Goal: Browse casually: Explore the website without a specific task or goal

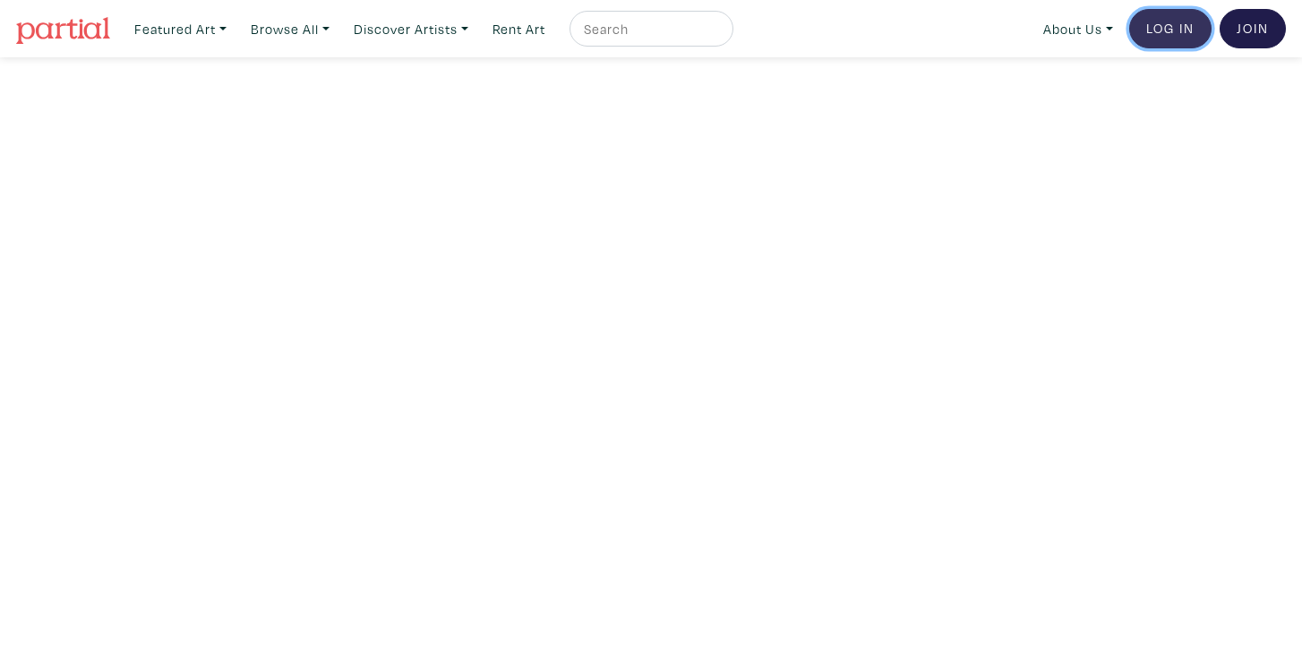
click at [1159, 22] on link "Log In" at bounding box center [1170, 28] width 82 height 39
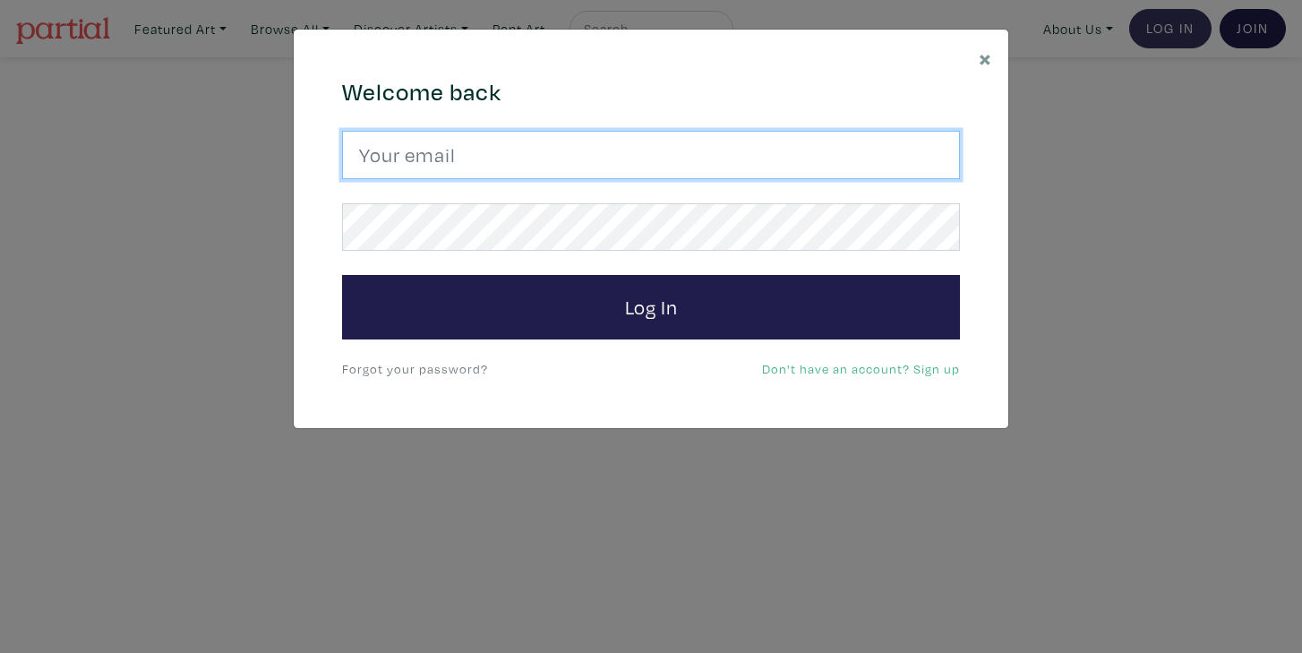
type input "jscarson@rogers.com"
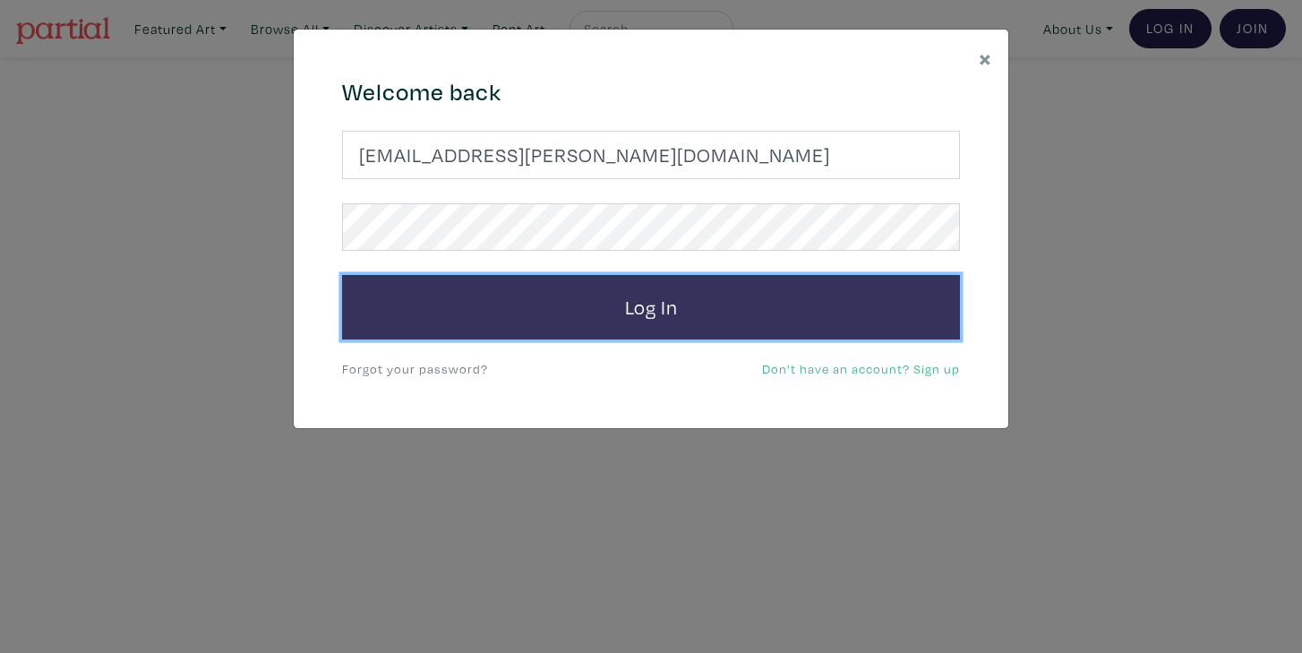
click at [632, 306] on button "Log In" at bounding box center [651, 307] width 618 height 64
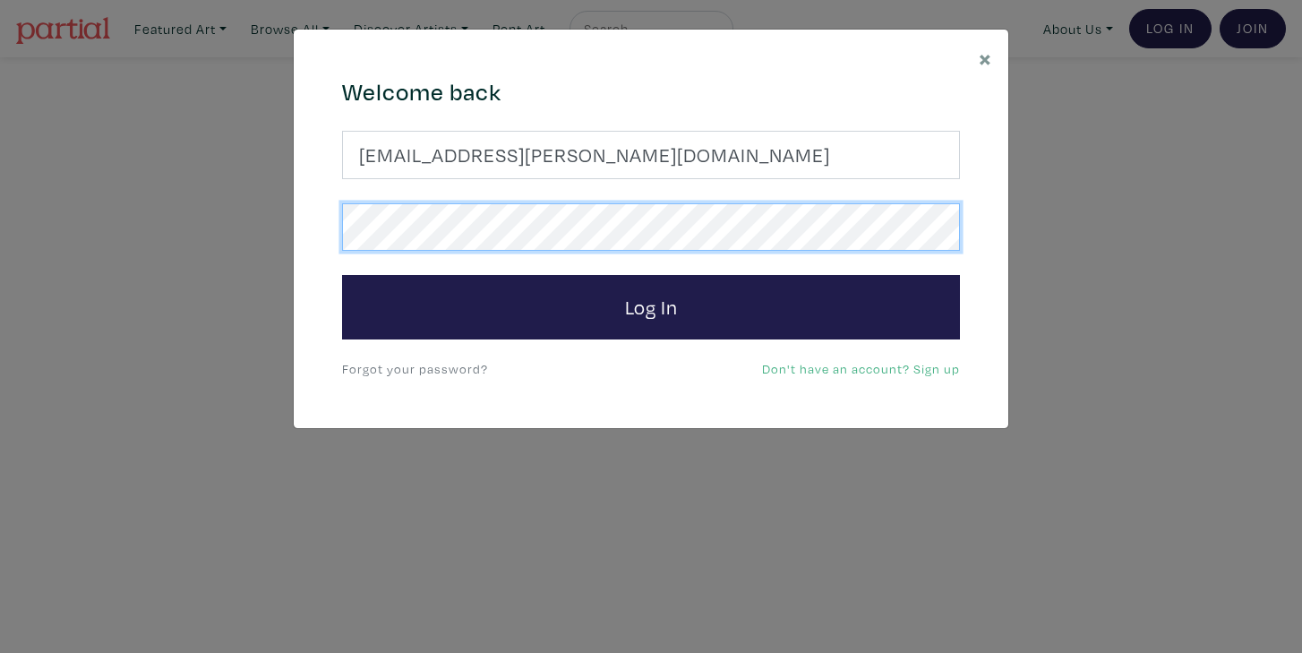
click at [288, 225] on div "× 664c6a6d6e3476504e6b79362f4172494552756f694733386b666278545363695a485979654c4…" at bounding box center [651, 326] width 1302 height 653
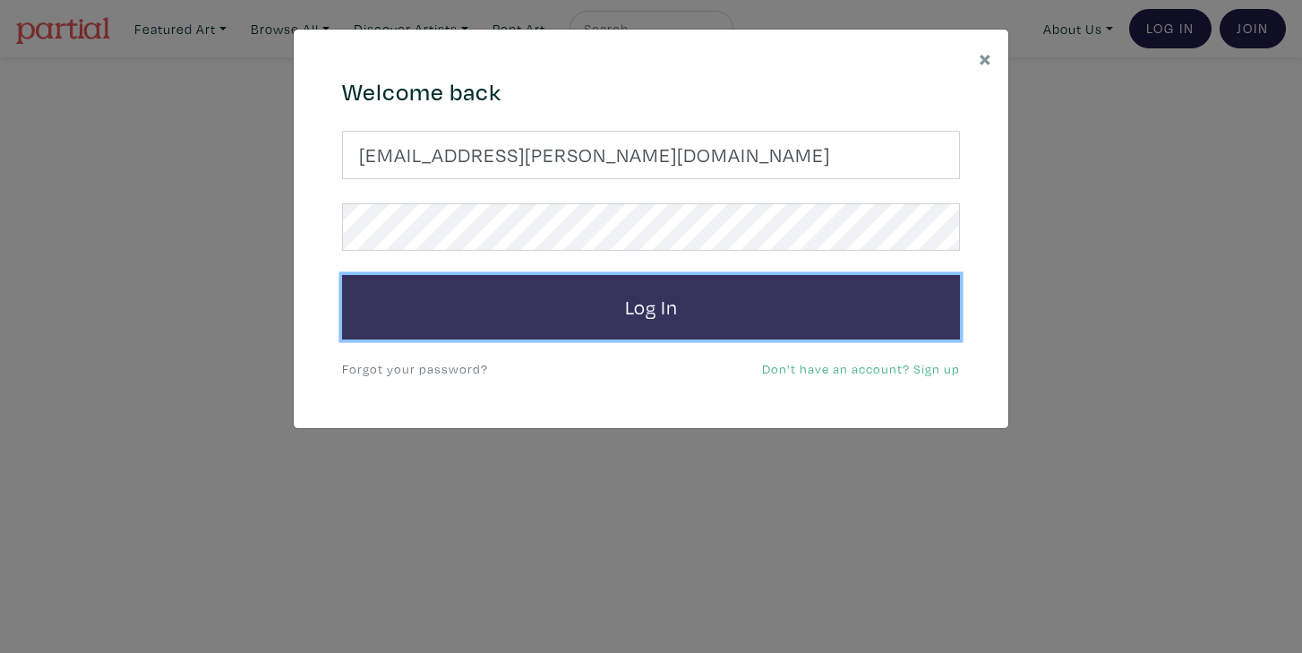
click at [671, 311] on button "Log In" at bounding box center [651, 307] width 618 height 64
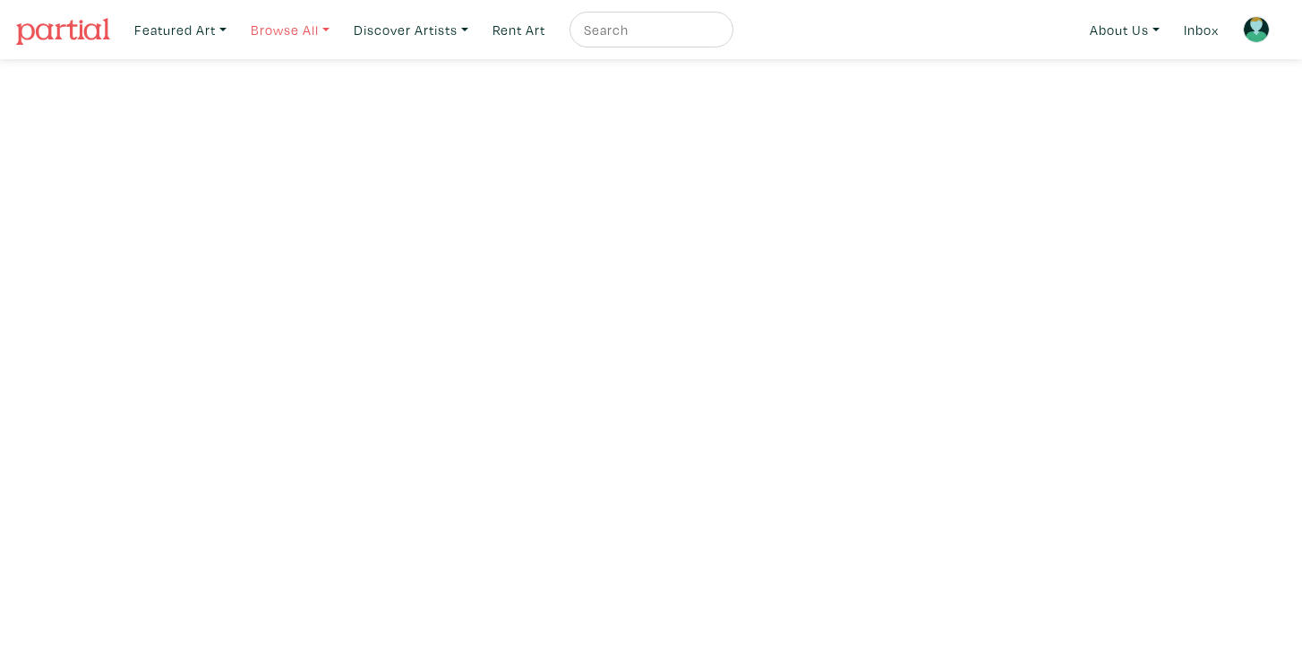
click at [280, 29] on link "Browse All" at bounding box center [290, 30] width 95 height 37
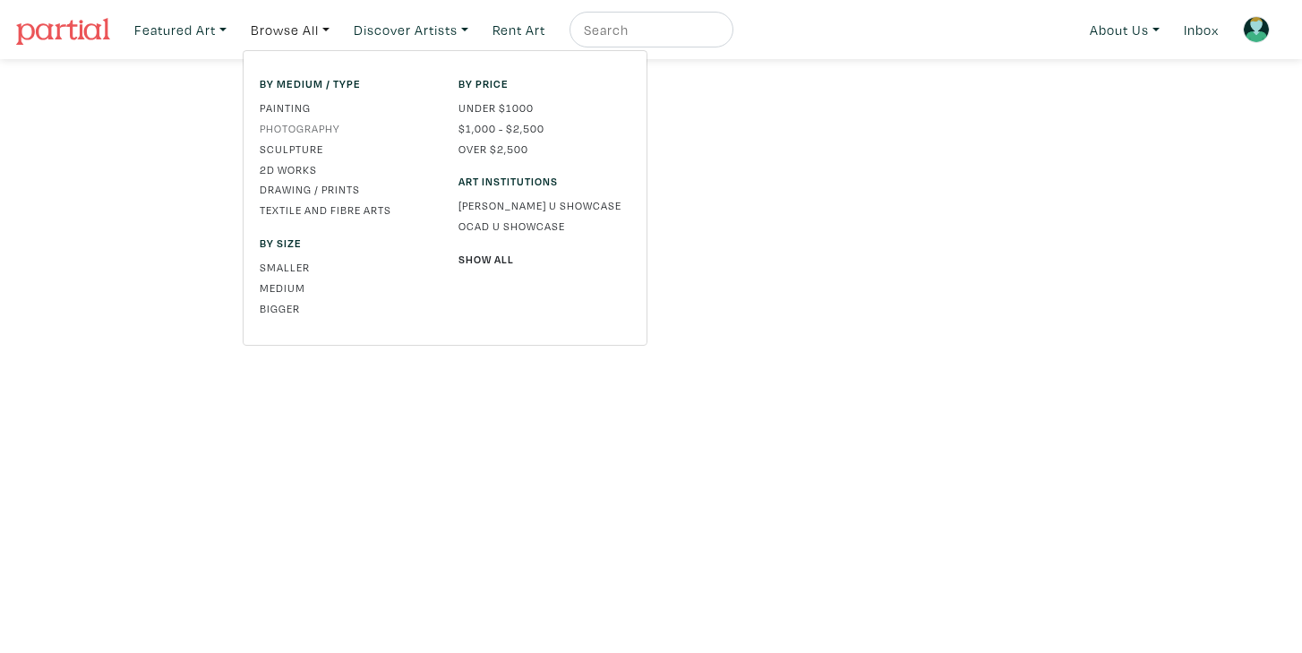
click at [315, 124] on link "Photography" at bounding box center [346, 128] width 172 height 16
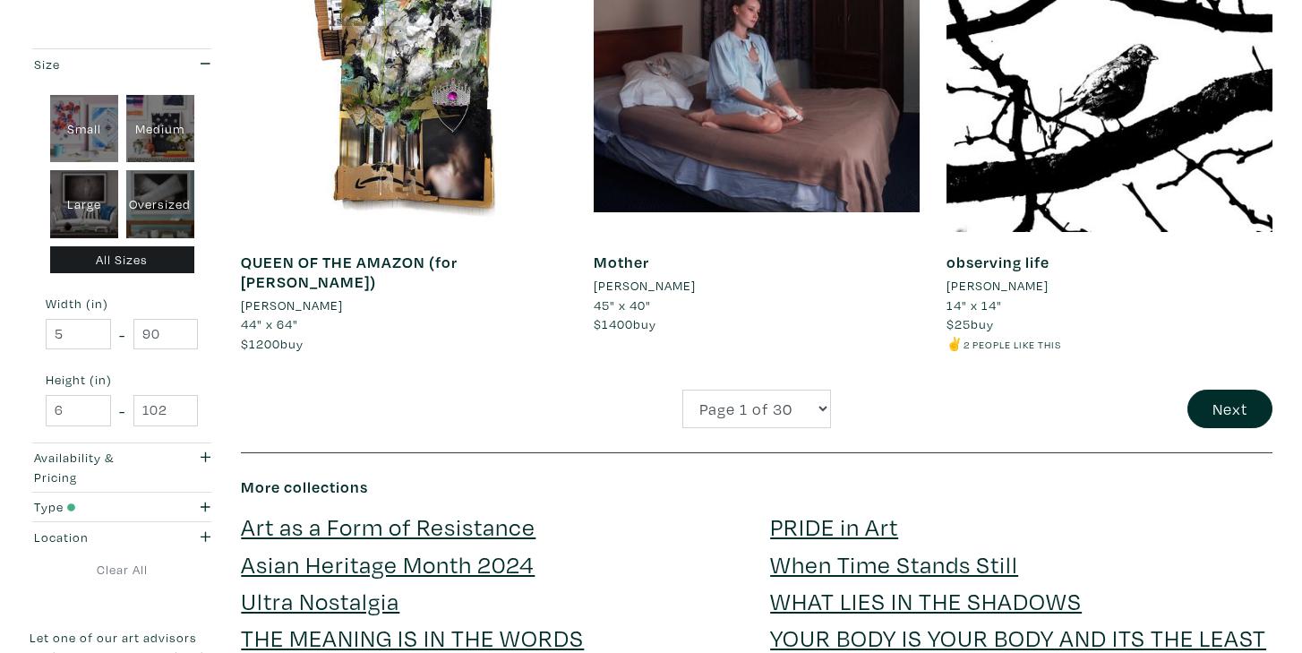
scroll to position [3822, 0]
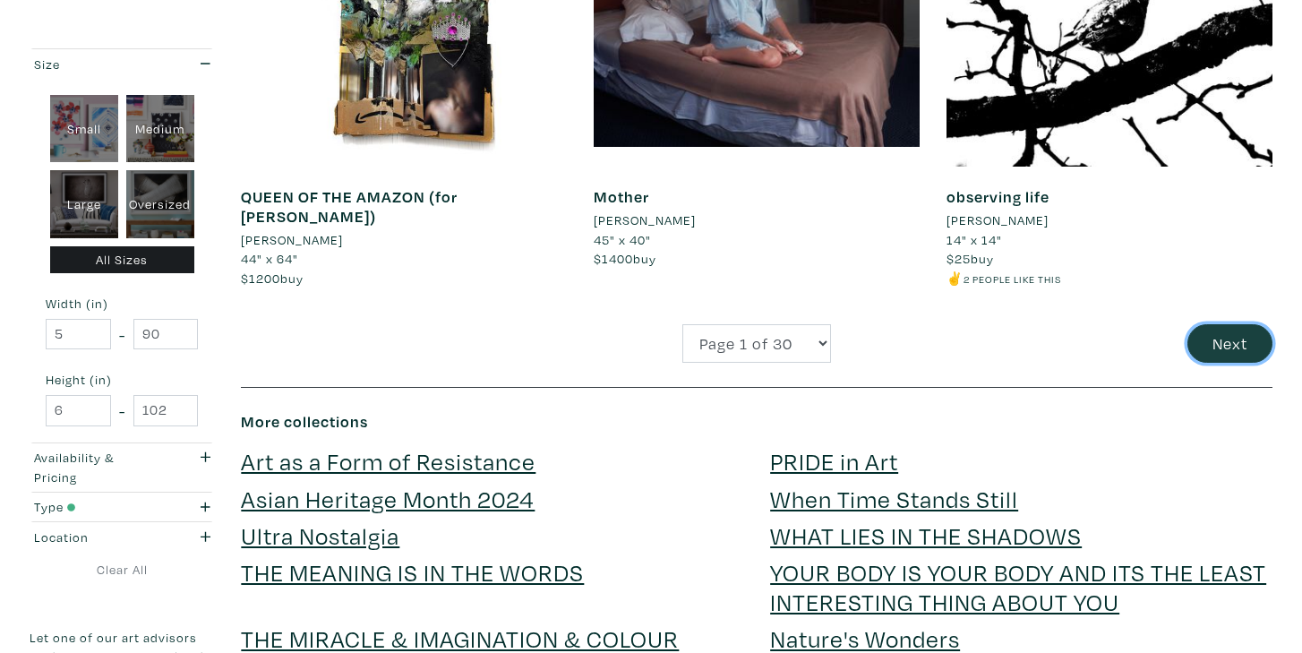
click at [1221, 331] on button "Next" at bounding box center [1229, 343] width 85 height 38
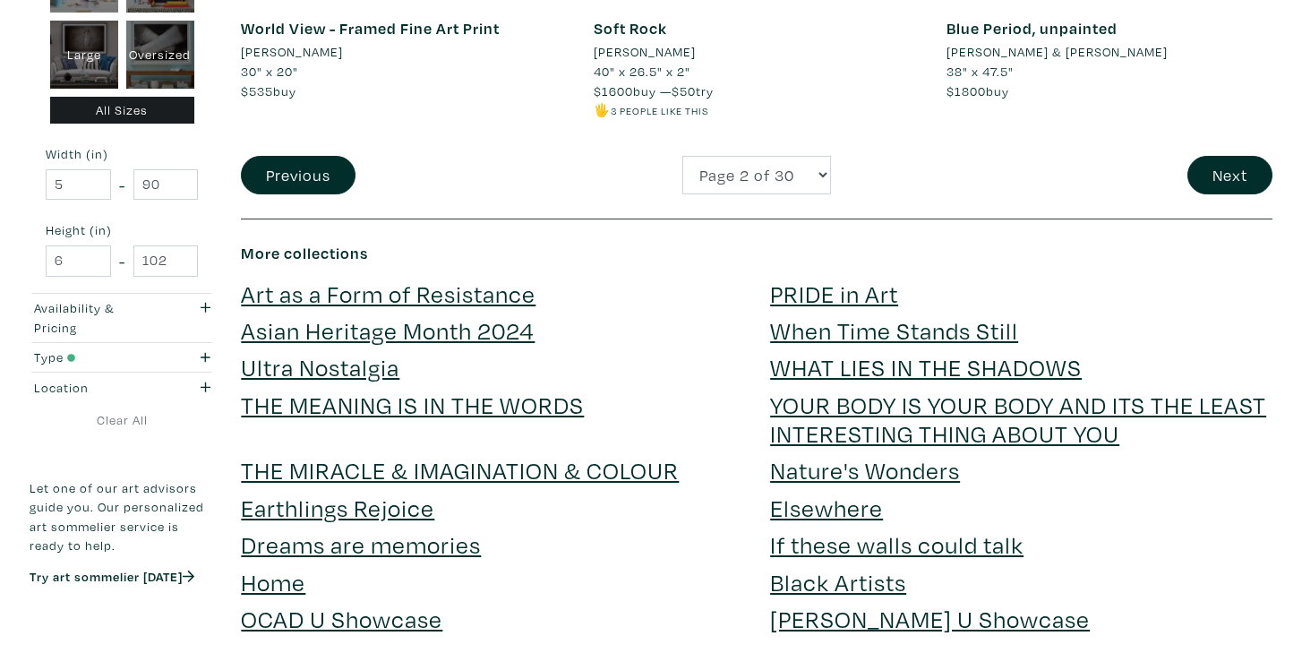
scroll to position [3977, 0]
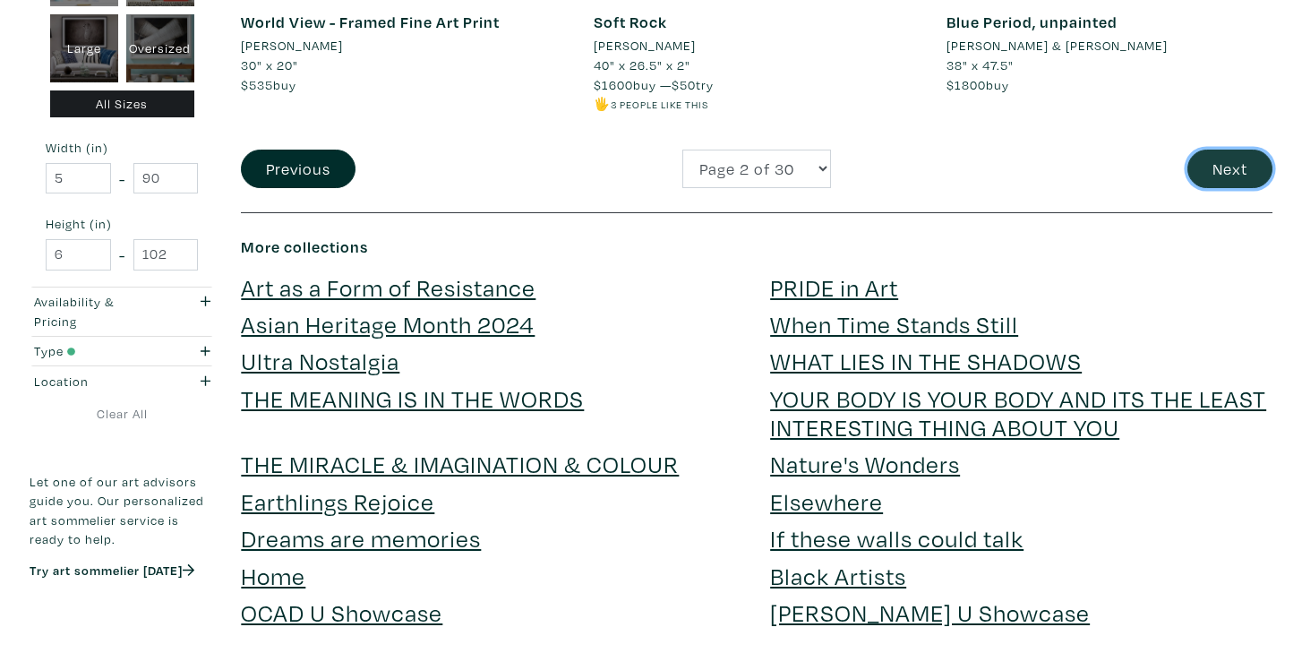
click at [1229, 164] on button "Next" at bounding box center [1229, 169] width 85 height 38
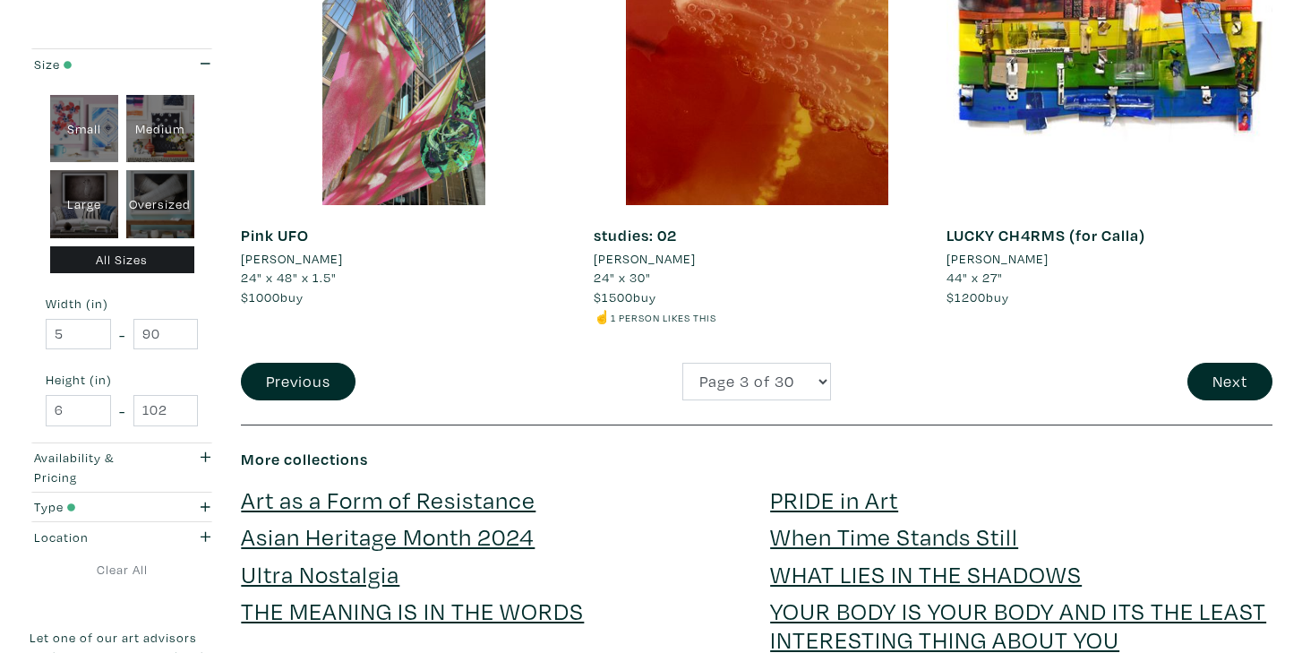
scroll to position [3805, 0]
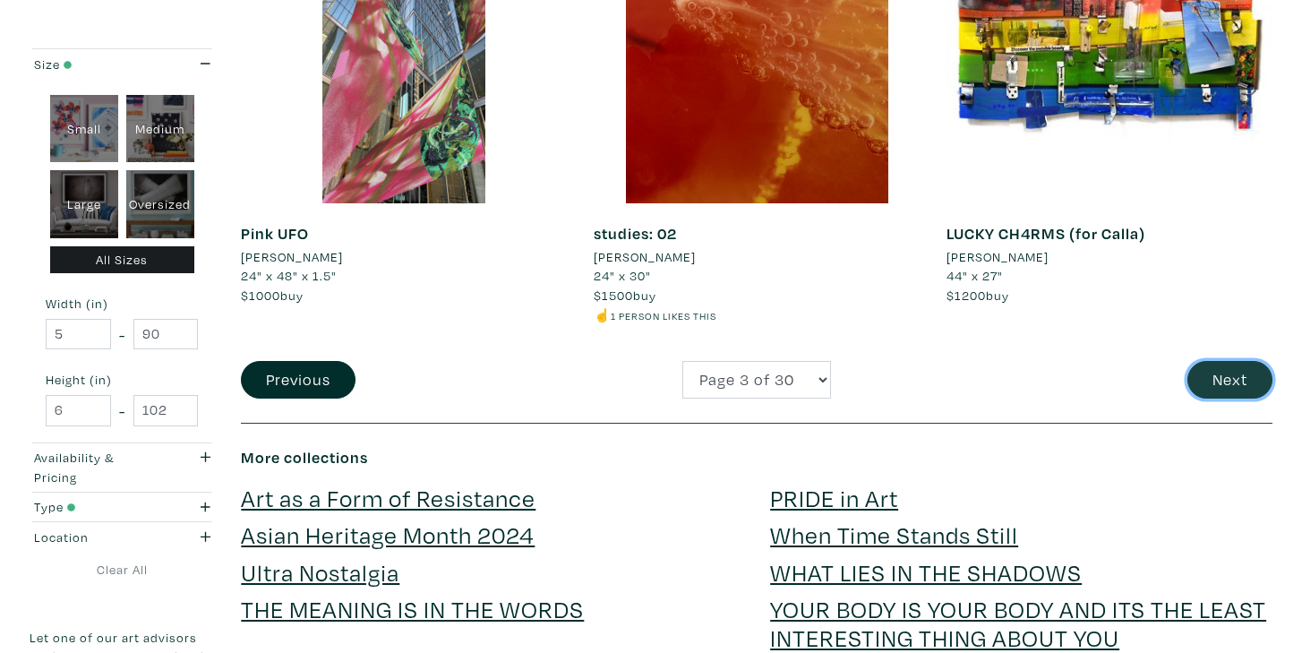
click at [1223, 368] on button "Next" at bounding box center [1229, 380] width 85 height 38
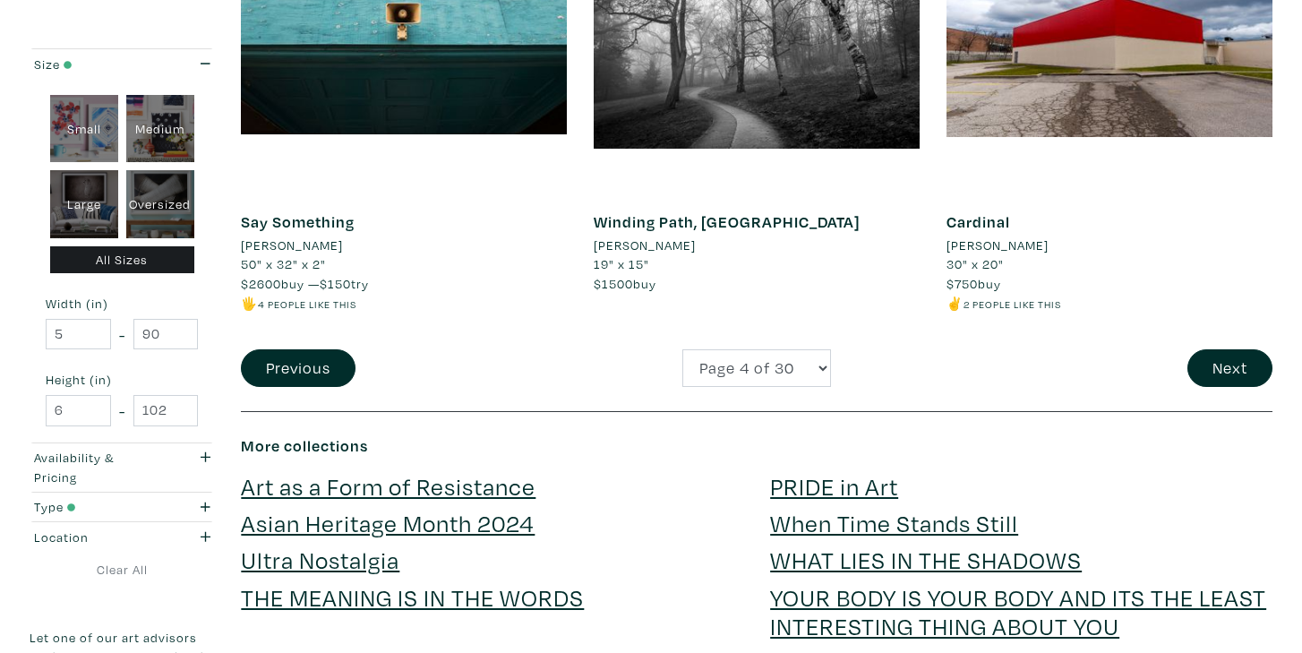
scroll to position [3822, 0]
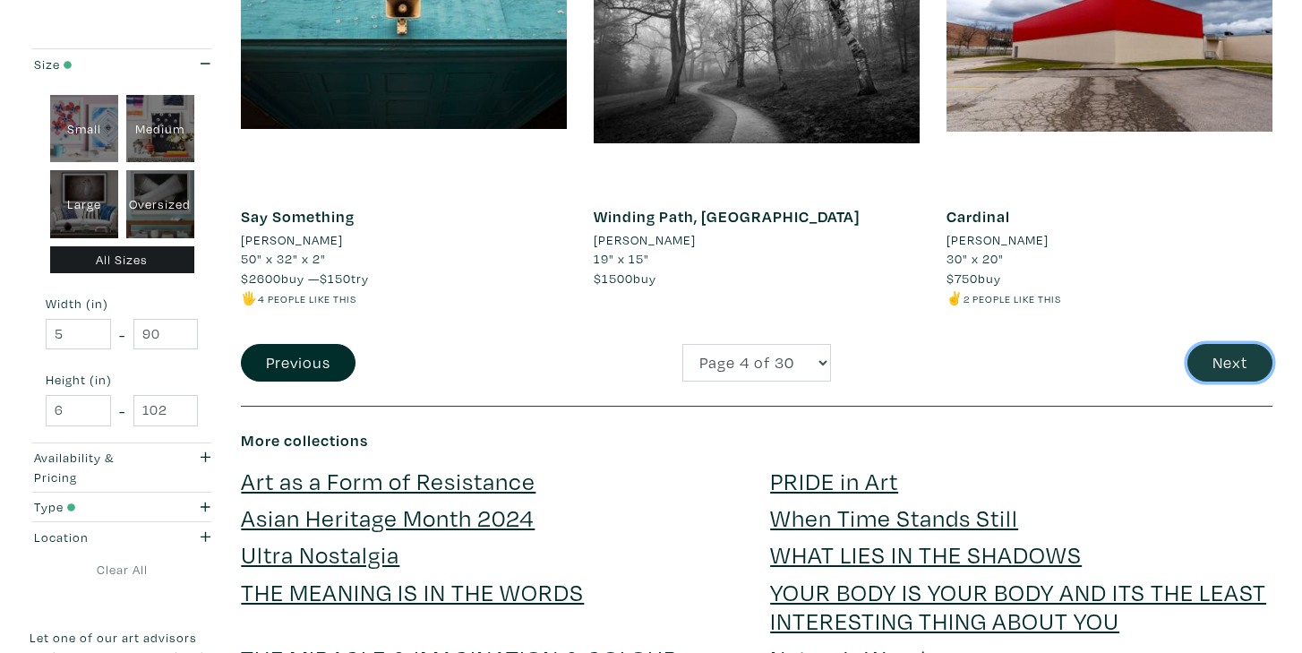
click at [1234, 344] on button "Next" at bounding box center [1229, 363] width 85 height 38
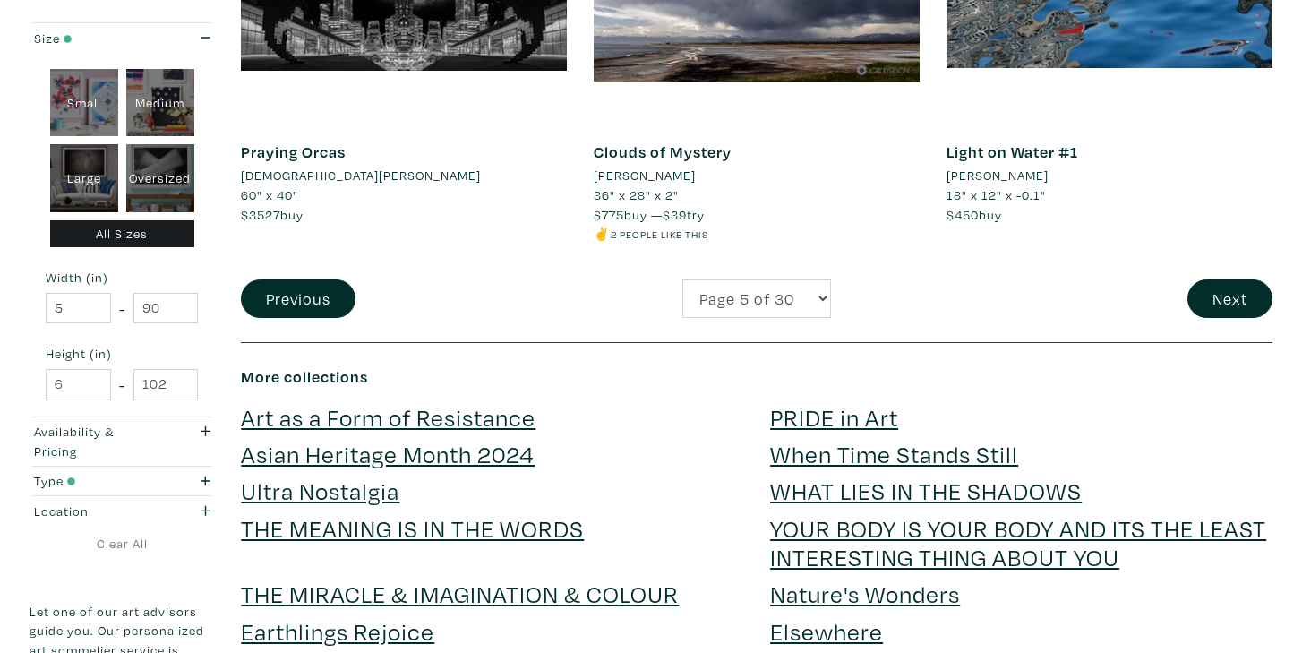
scroll to position [3849, 0]
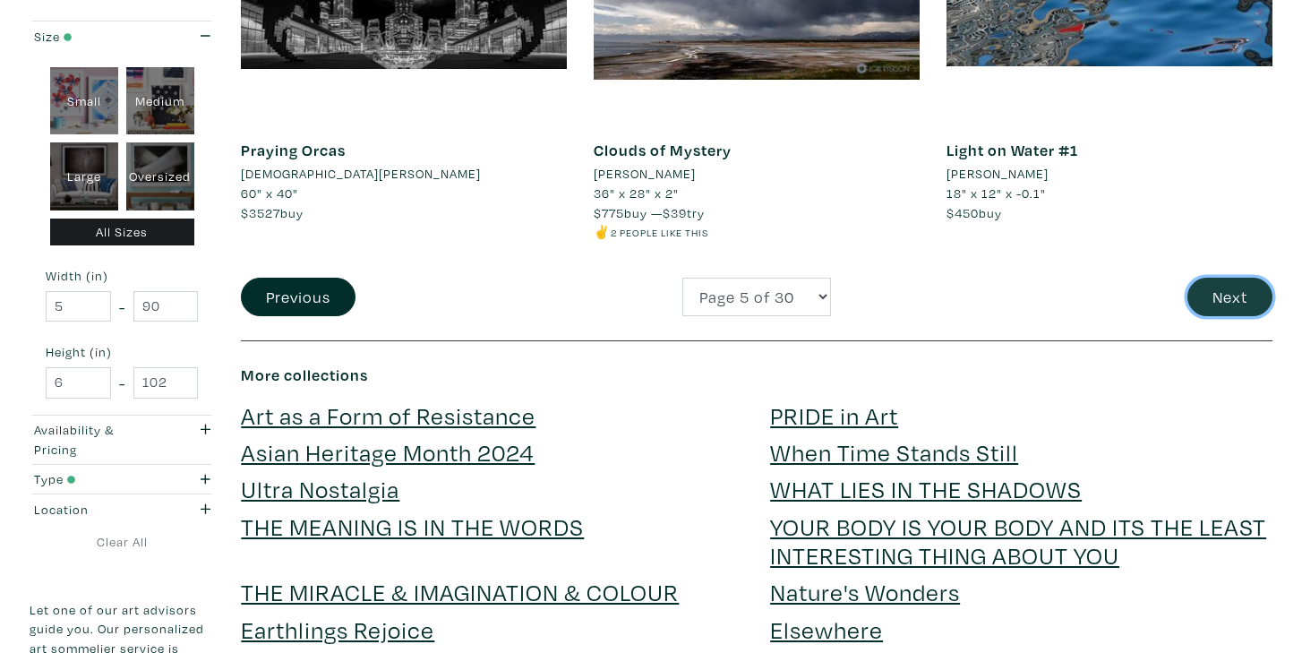
click at [1215, 286] on button "Next" at bounding box center [1229, 297] width 85 height 38
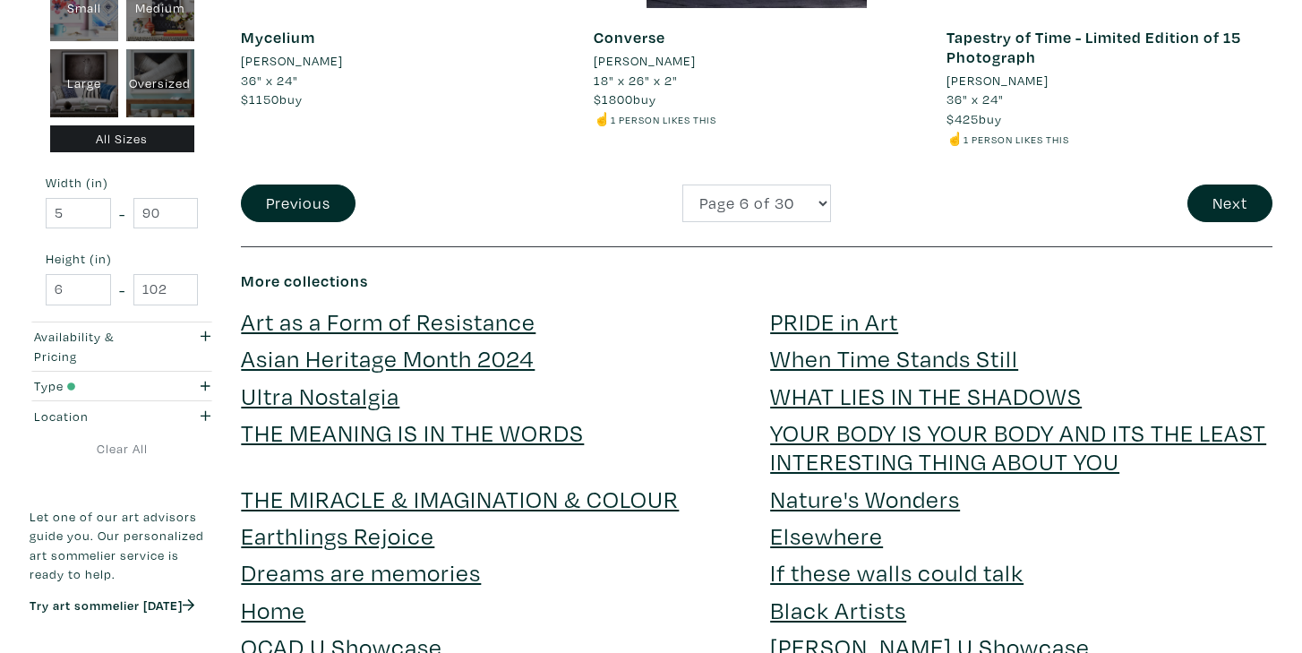
scroll to position [3985, 0]
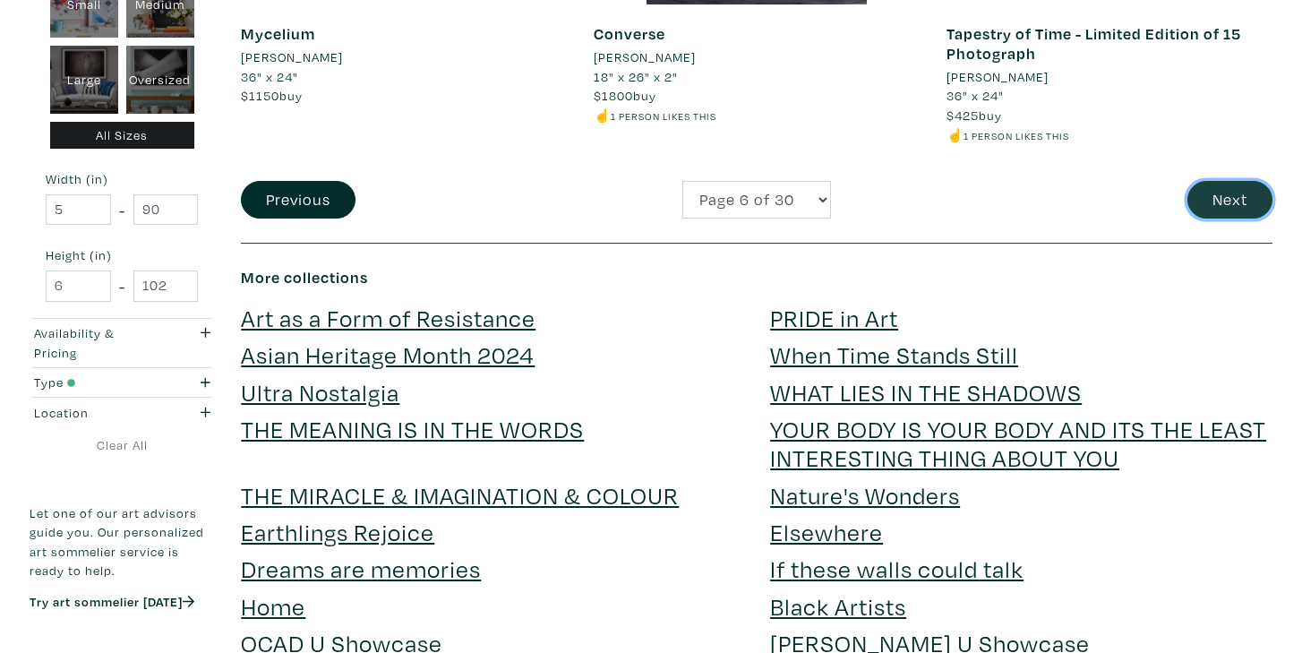
click at [1223, 188] on button "Next" at bounding box center [1229, 200] width 85 height 38
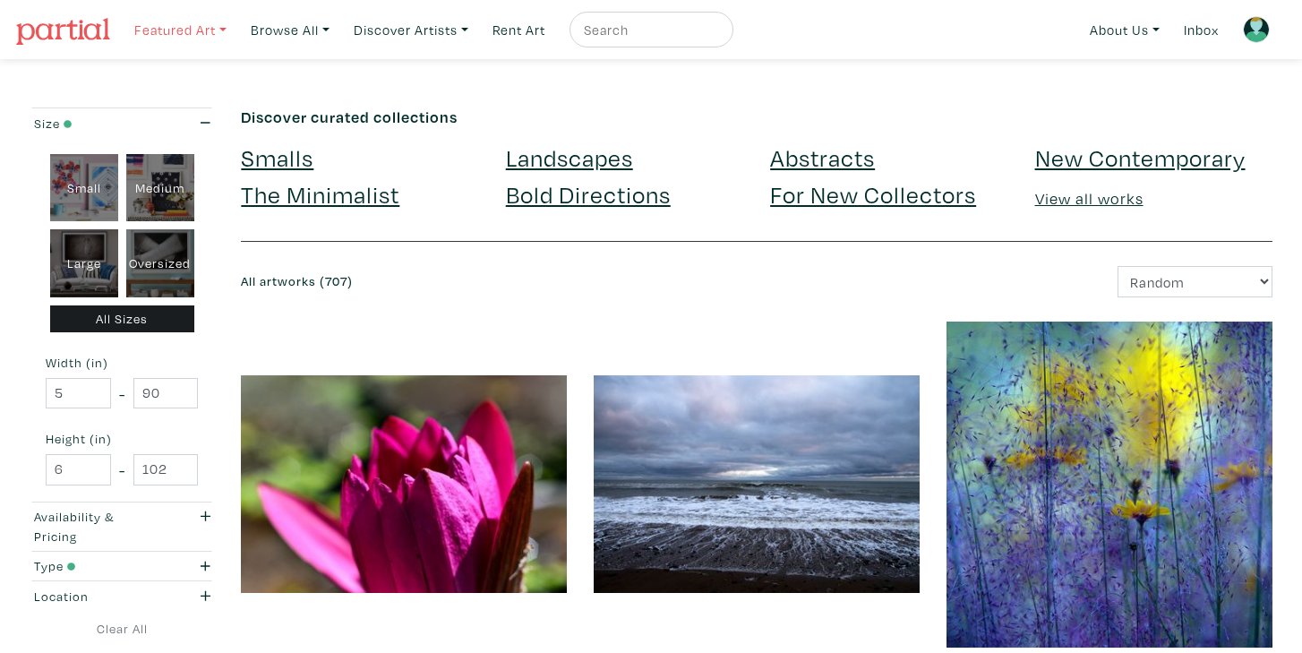
click at [192, 19] on link "Featured Art" at bounding box center [180, 30] width 108 height 37
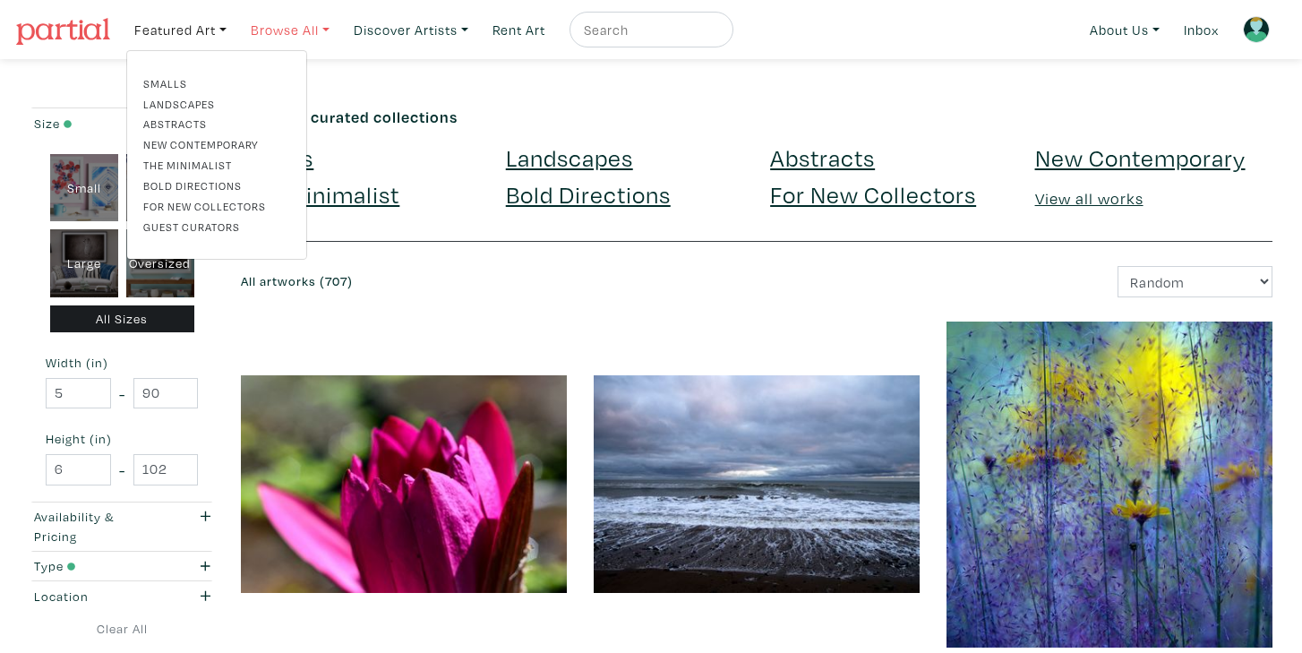
click at [289, 27] on link "Browse All" at bounding box center [290, 30] width 95 height 37
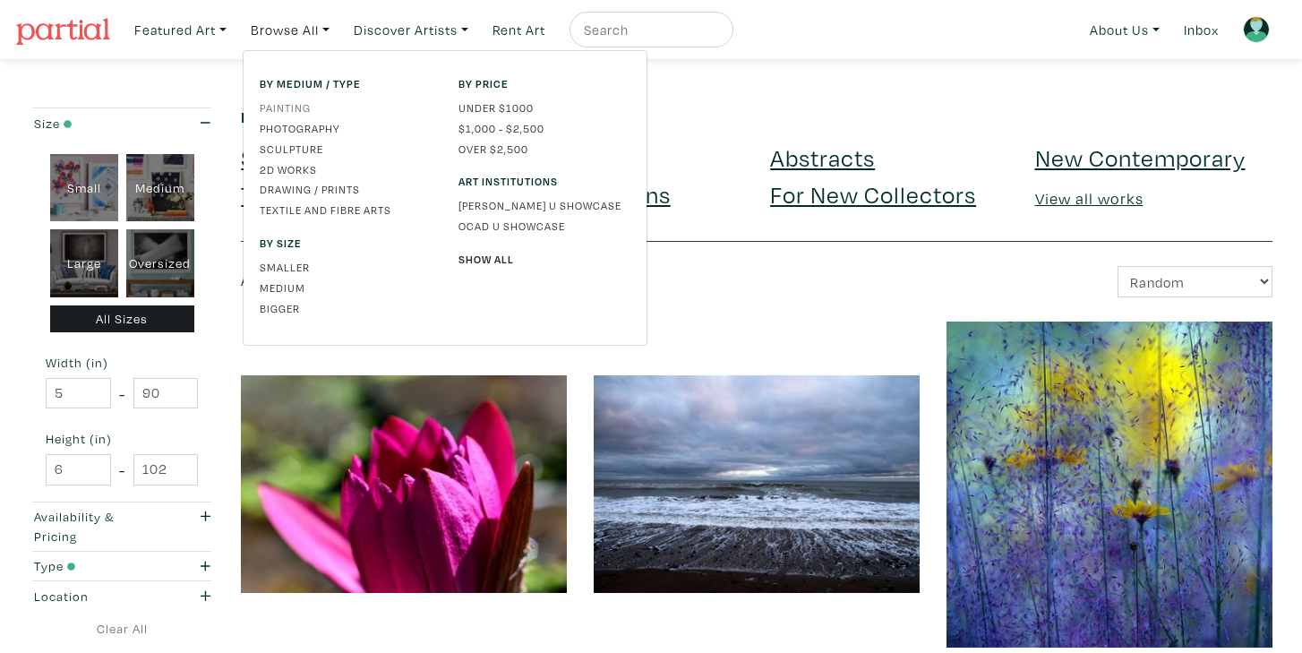
click at [281, 101] on link "Painting" at bounding box center [346, 107] width 172 height 16
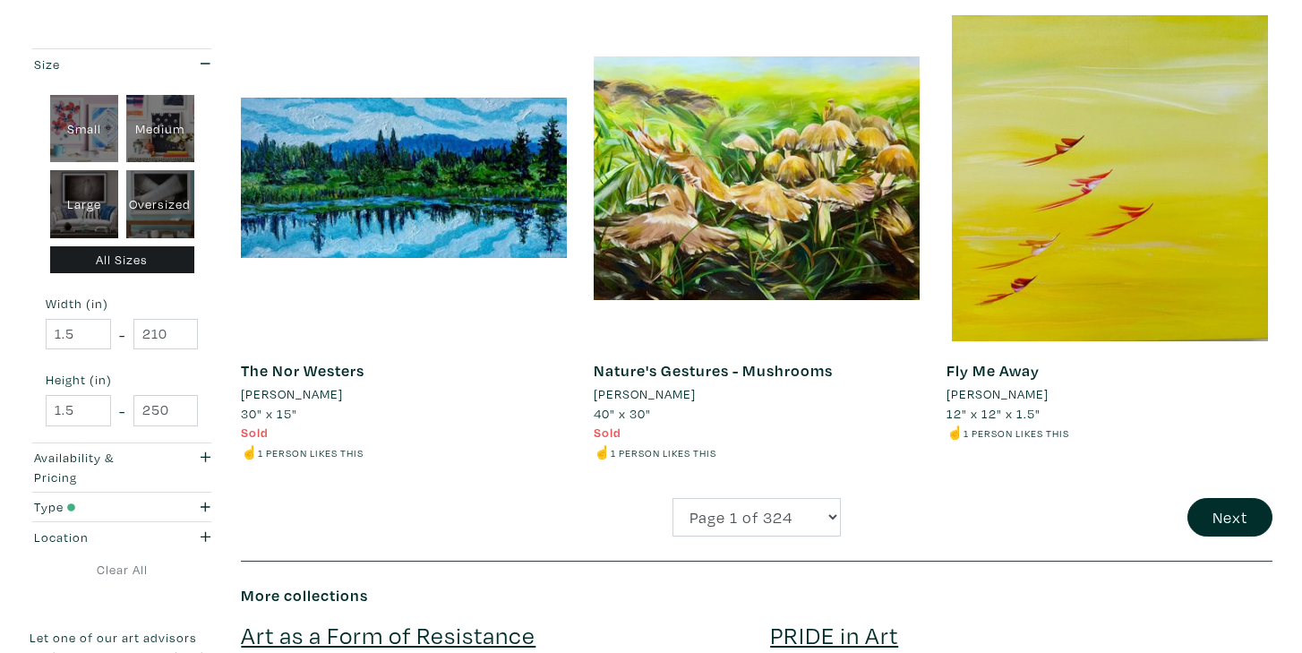
scroll to position [3613, 0]
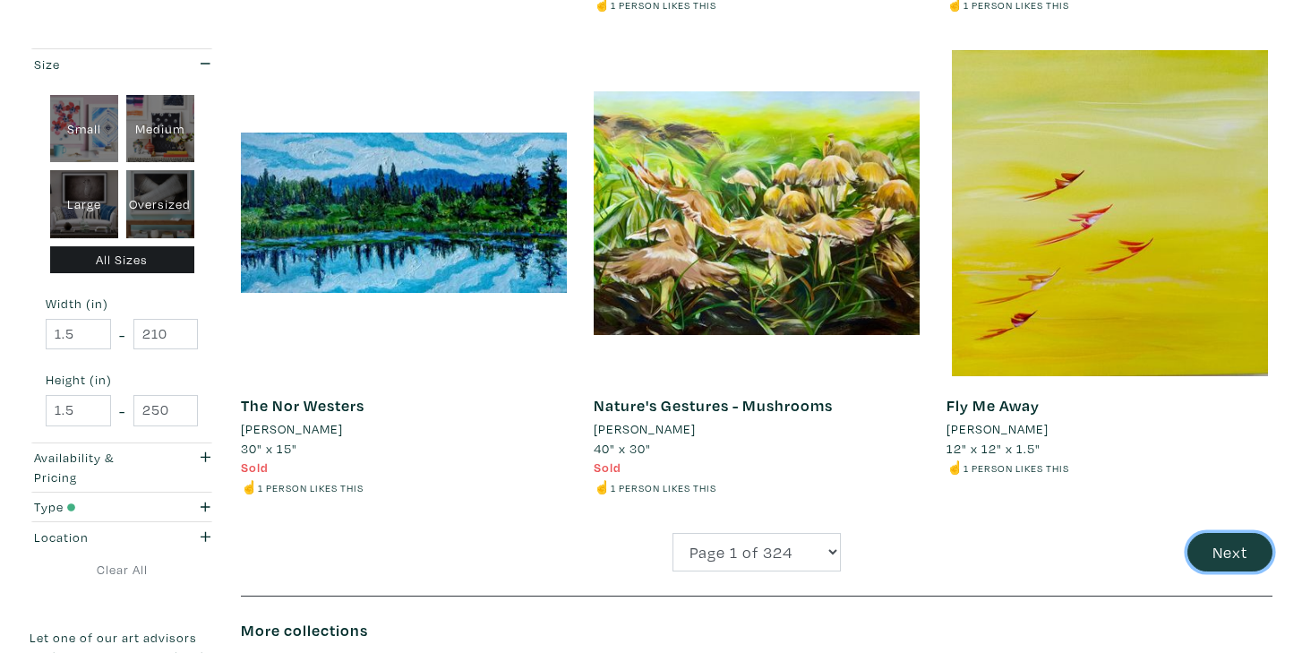
click at [1210, 546] on button "Next" at bounding box center [1229, 552] width 85 height 38
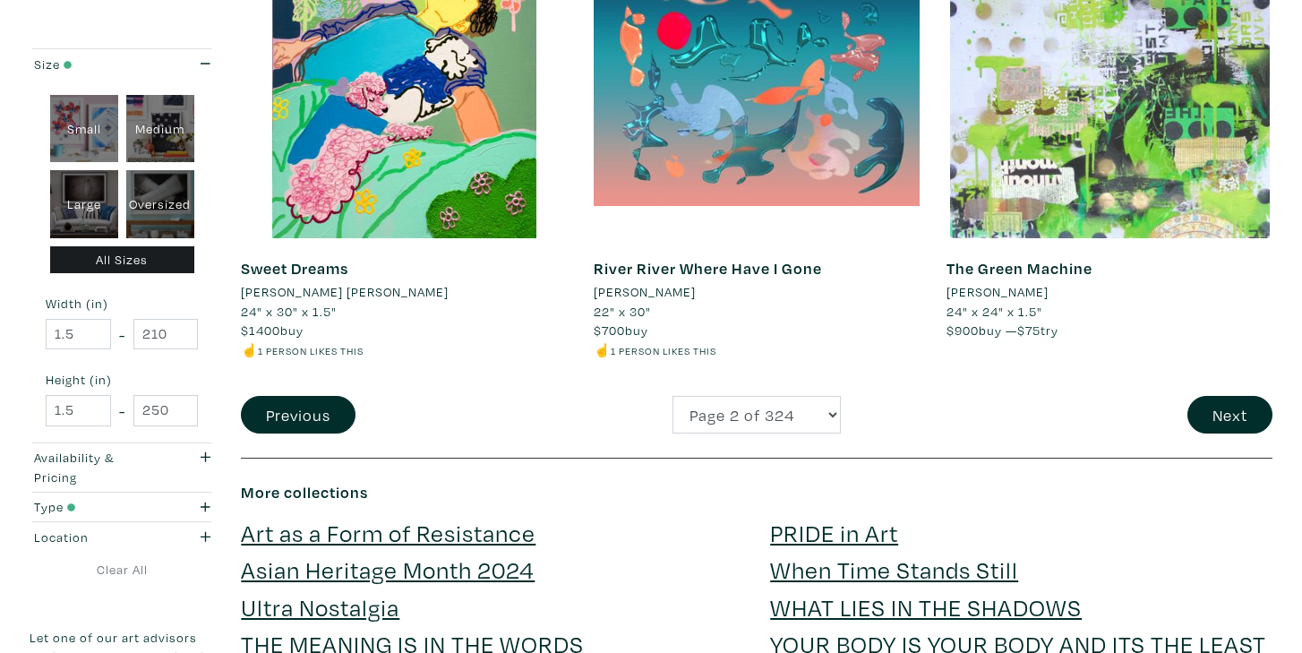
scroll to position [3807, 0]
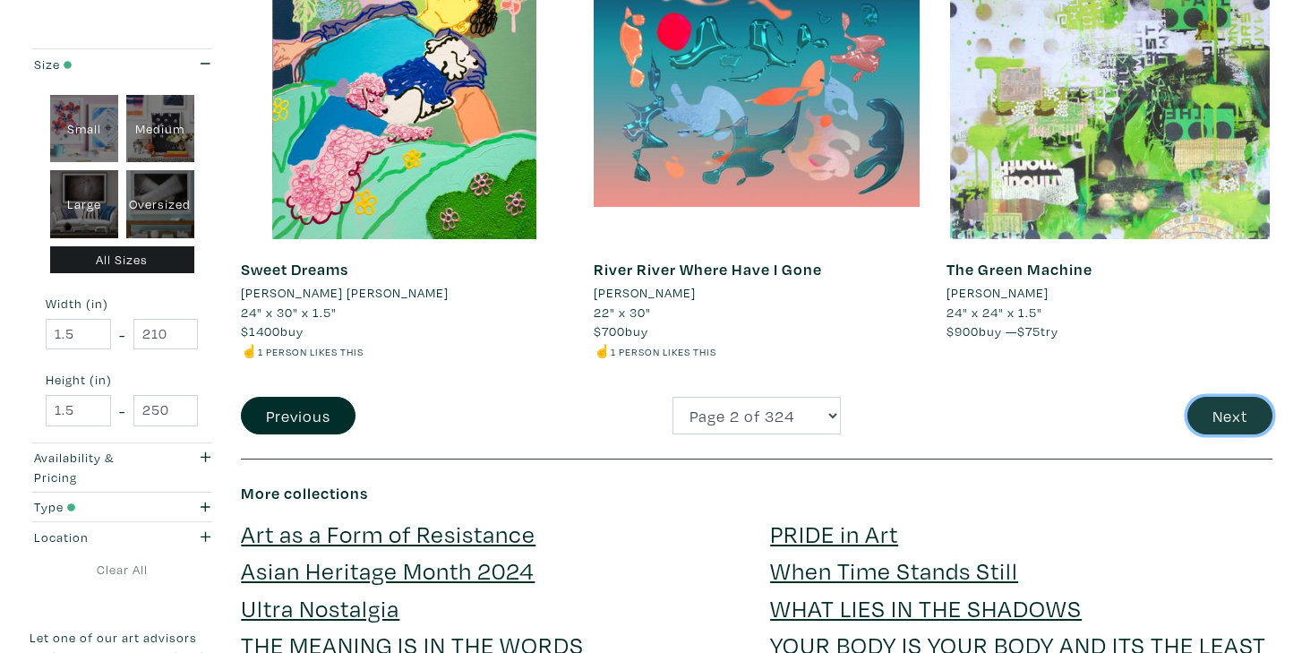
click at [1223, 397] on button "Next" at bounding box center [1229, 416] width 85 height 38
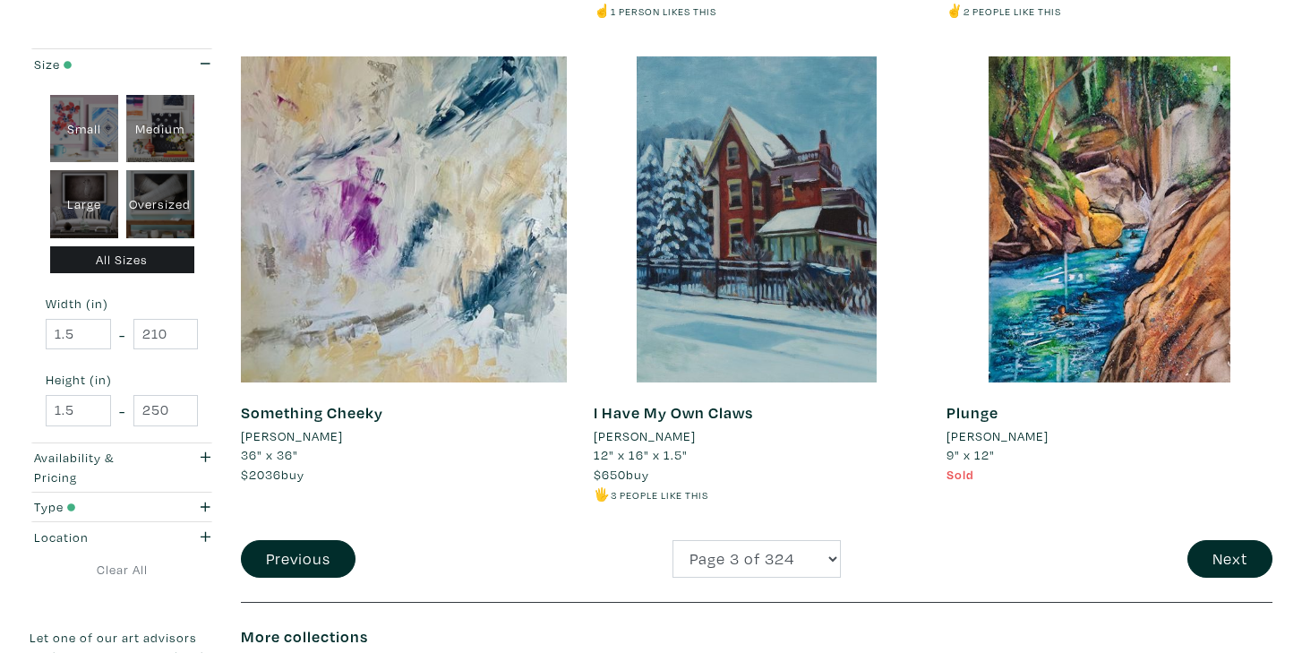
scroll to position [3630, 0]
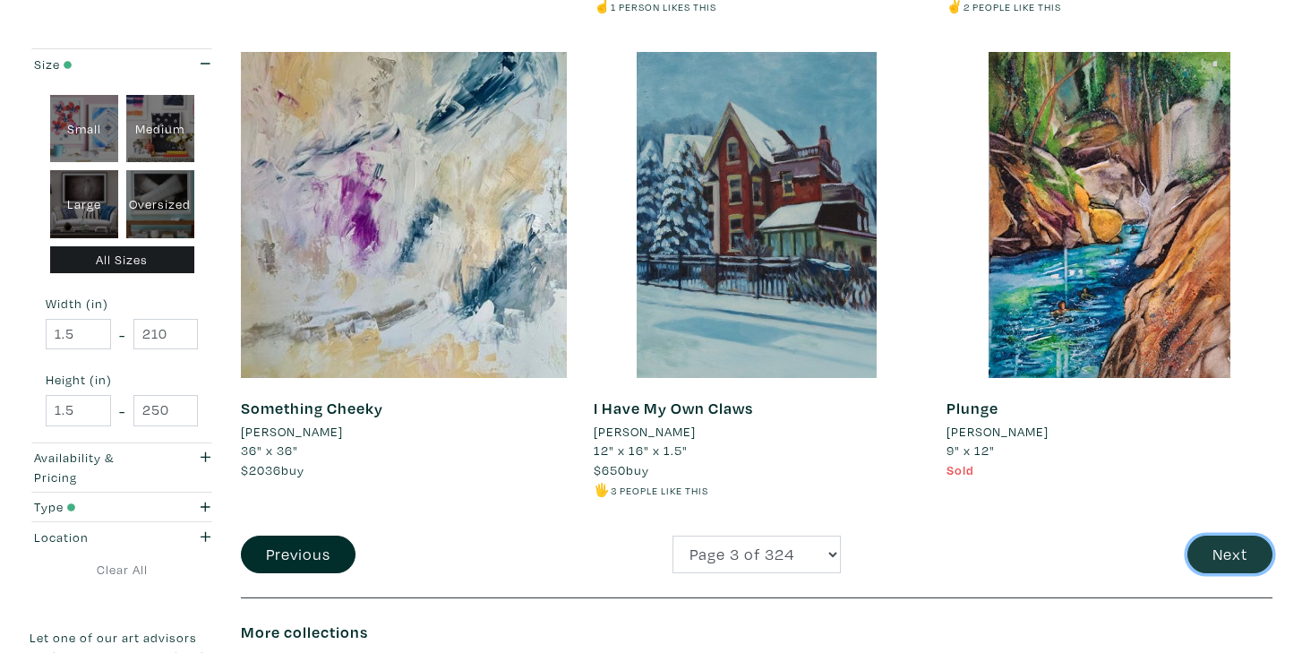
click at [1212, 548] on button "Next" at bounding box center [1229, 554] width 85 height 38
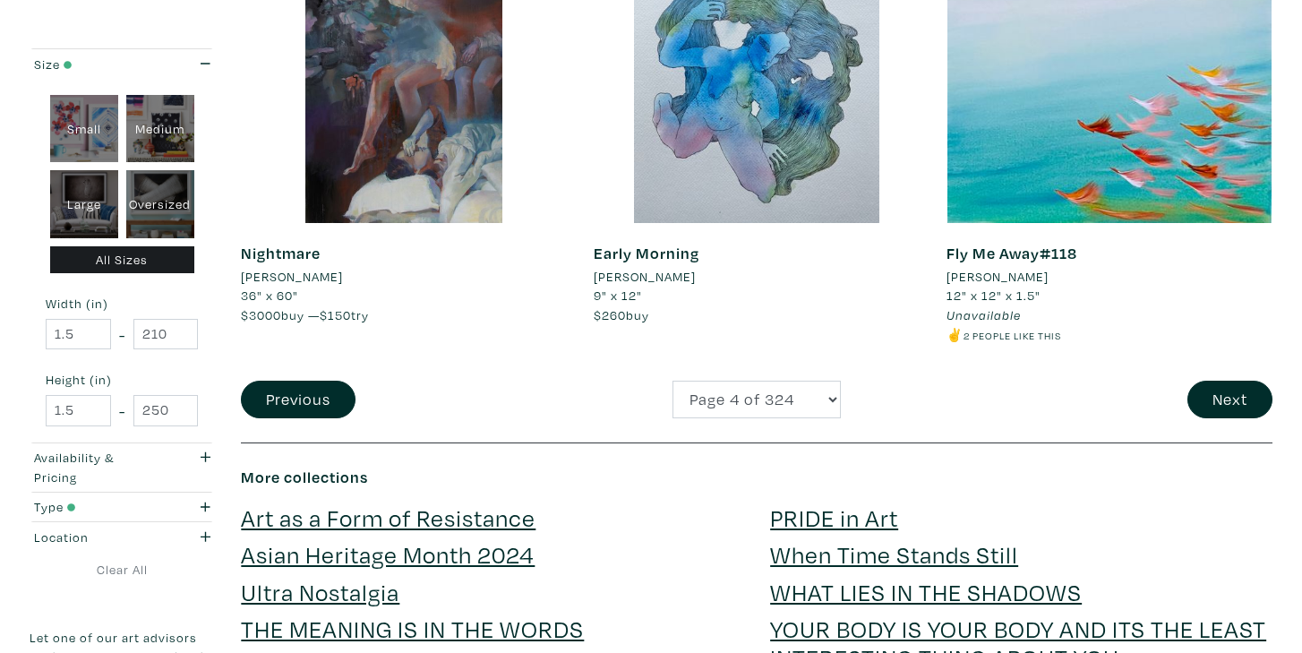
scroll to position [3686, 0]
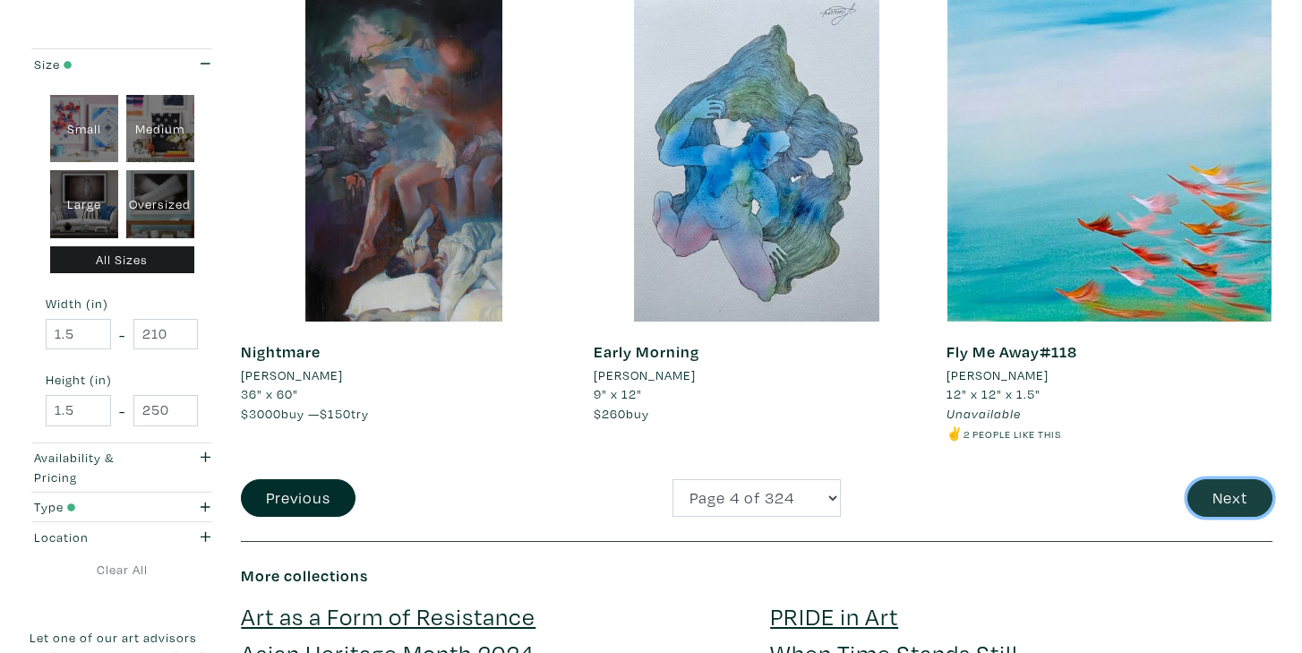
click at [1212, 494] on button "Next" at bounding box center [1229, 498] width 85 height 38
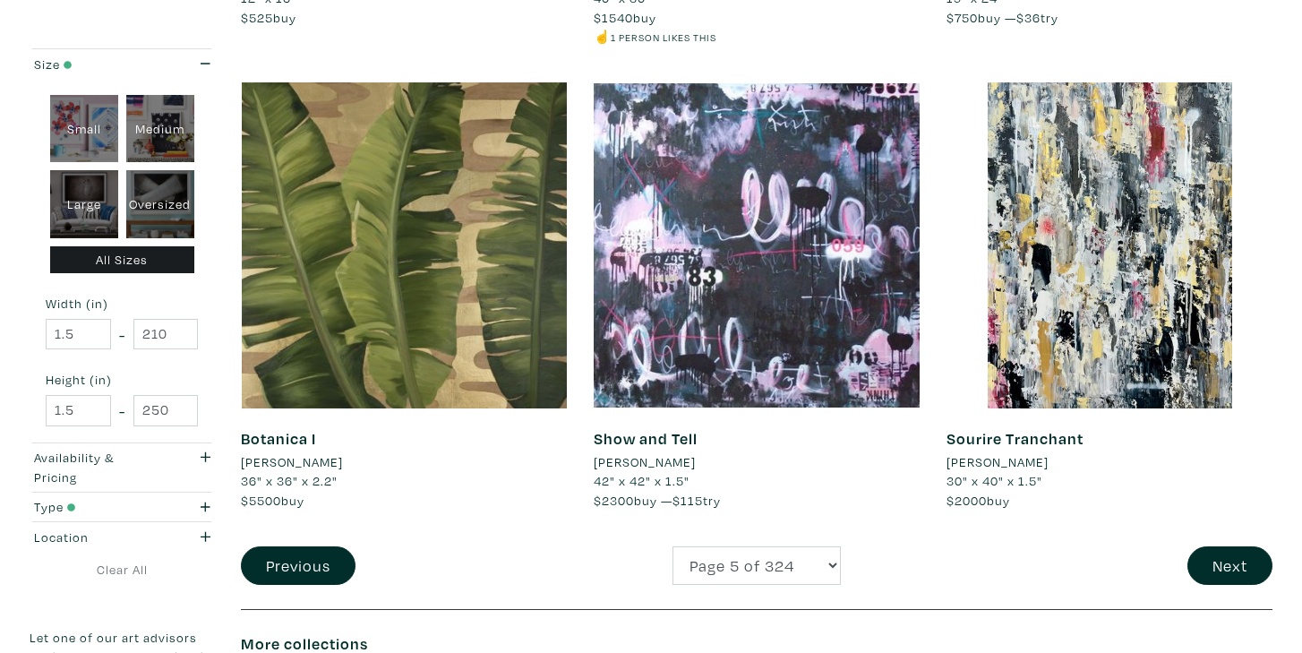
scroll to position [3558, 0]
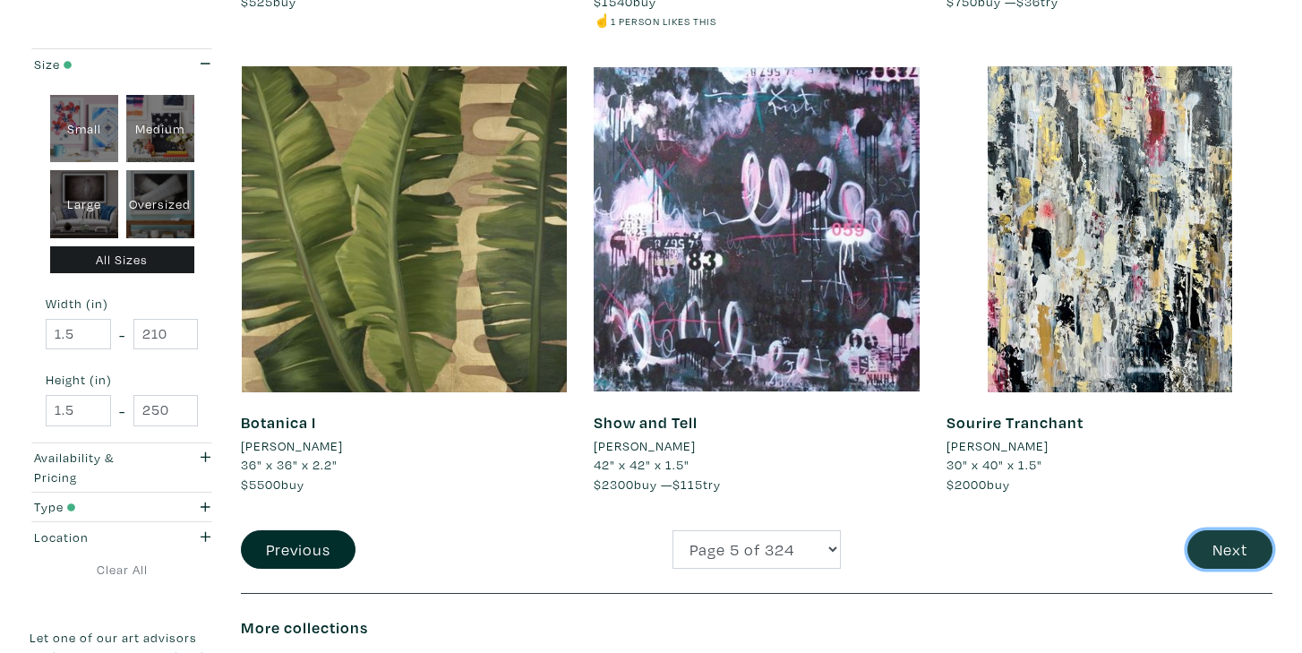
click at [1215, 543] on button "Next" at bounding box center [1229, 549] width 85 height 38
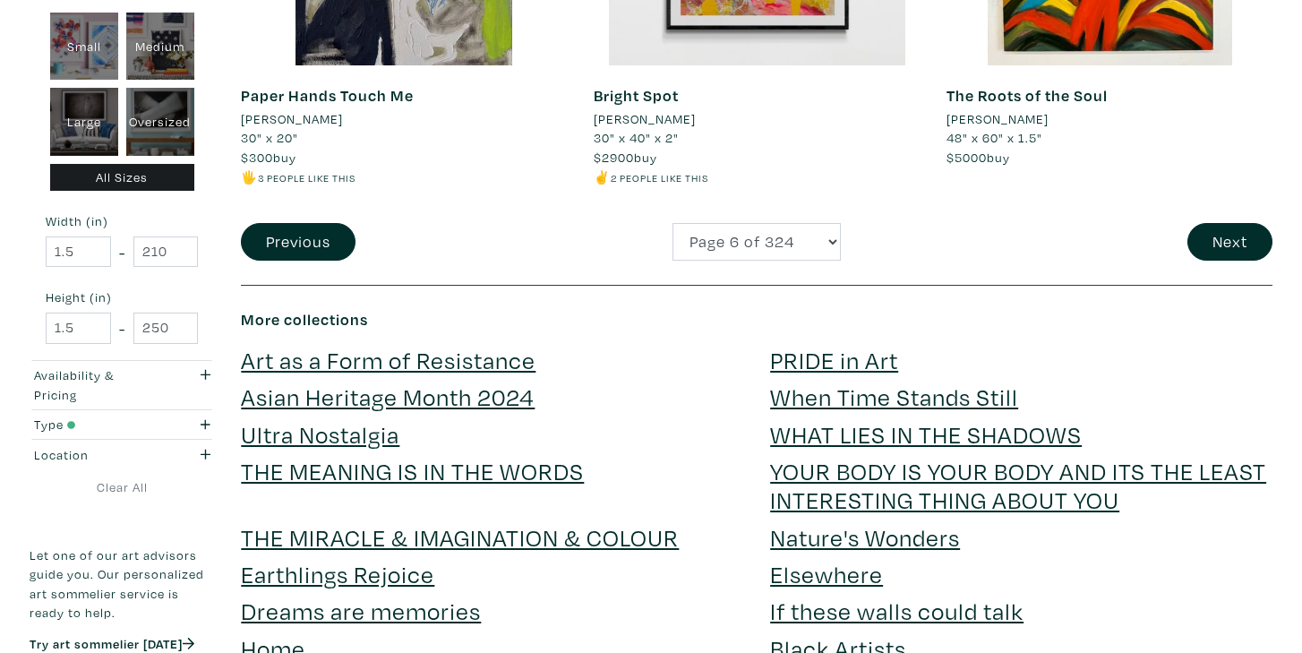
scroll to position [3790, 0]
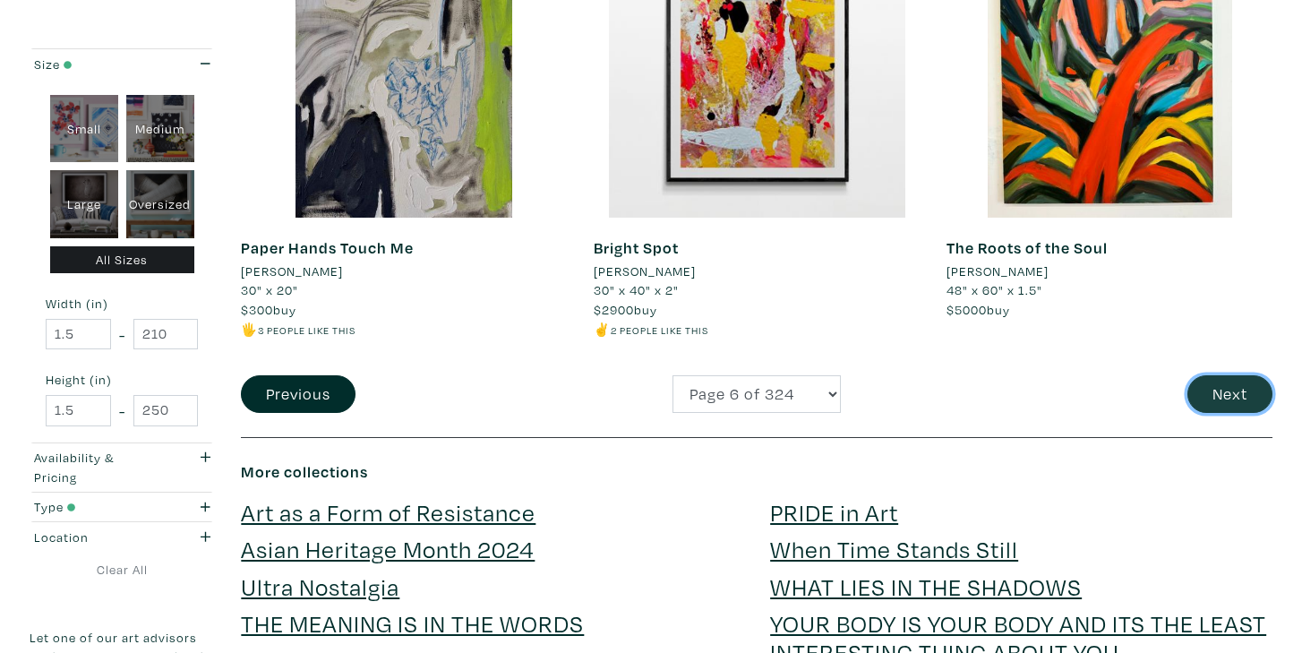
click at [1221, 381] on button "Next" at bounding box center [1229, 394] width 85 height 38
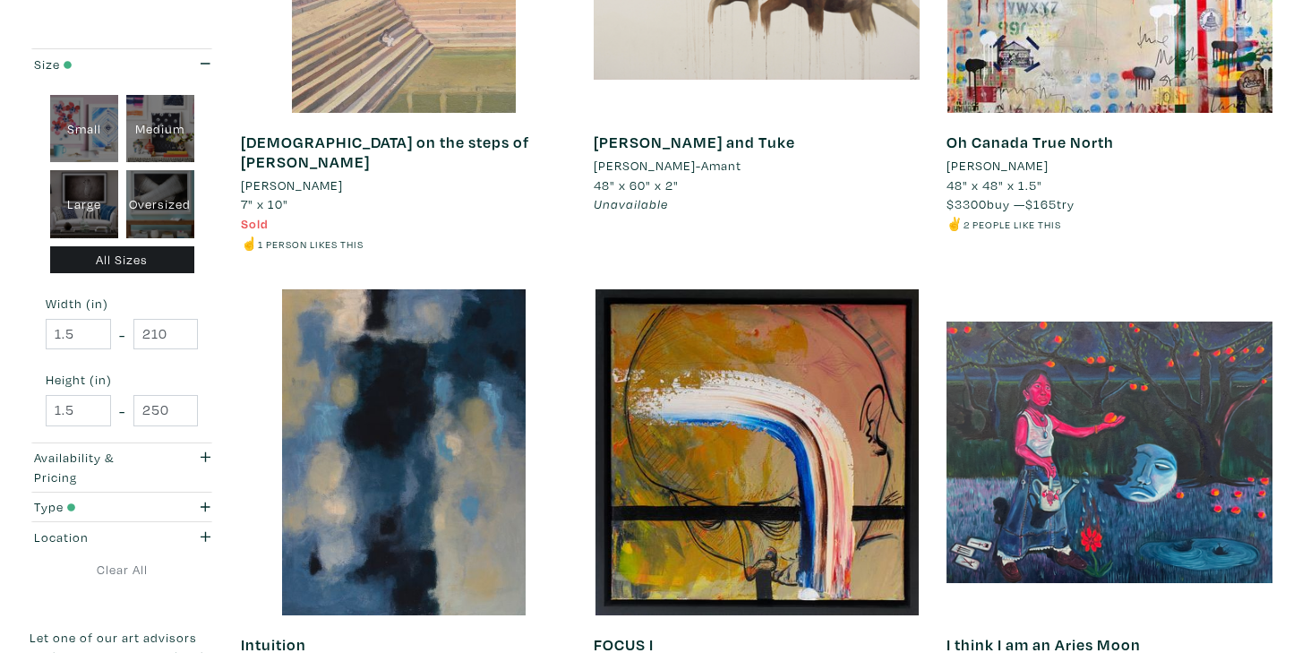
scroll to position [2465, 0]
